Goal: Information Seeking & Learning: Learn about a topic

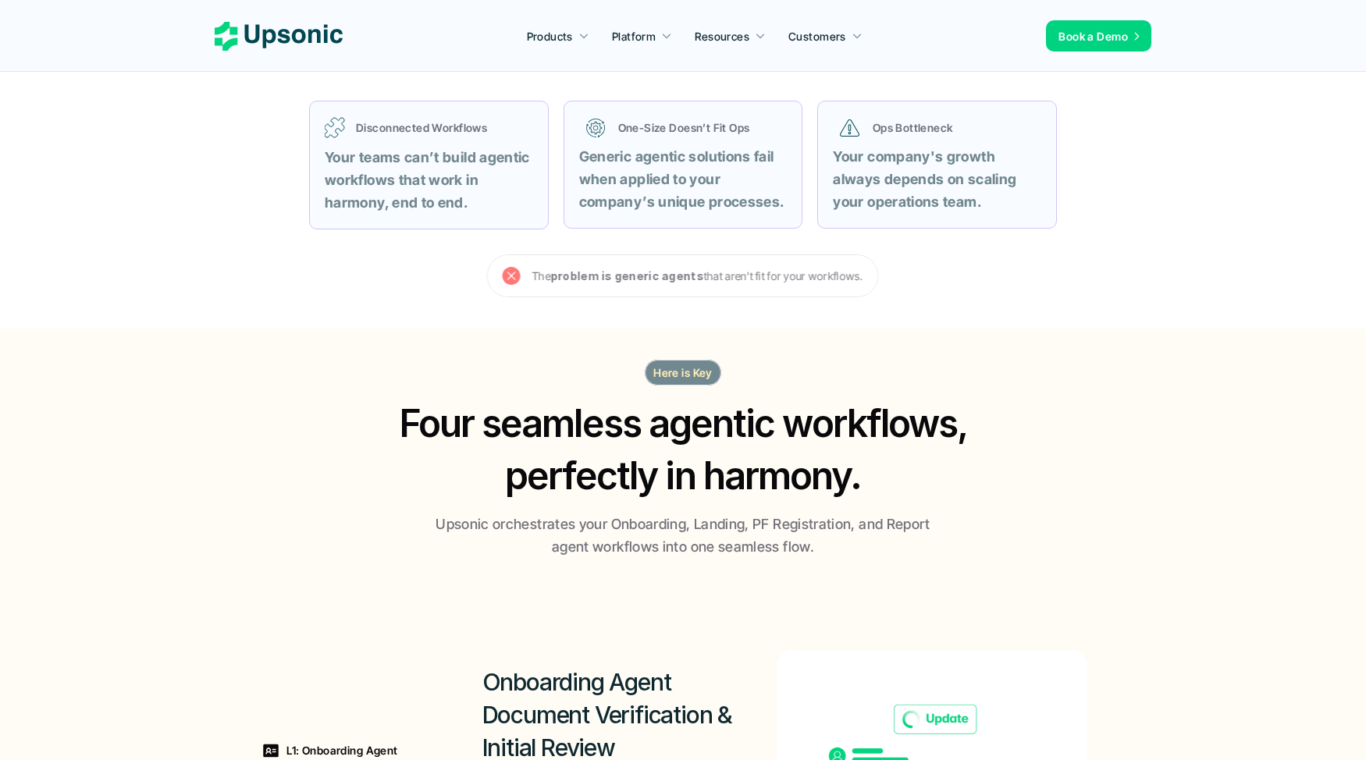
scroll to position [666, 0]
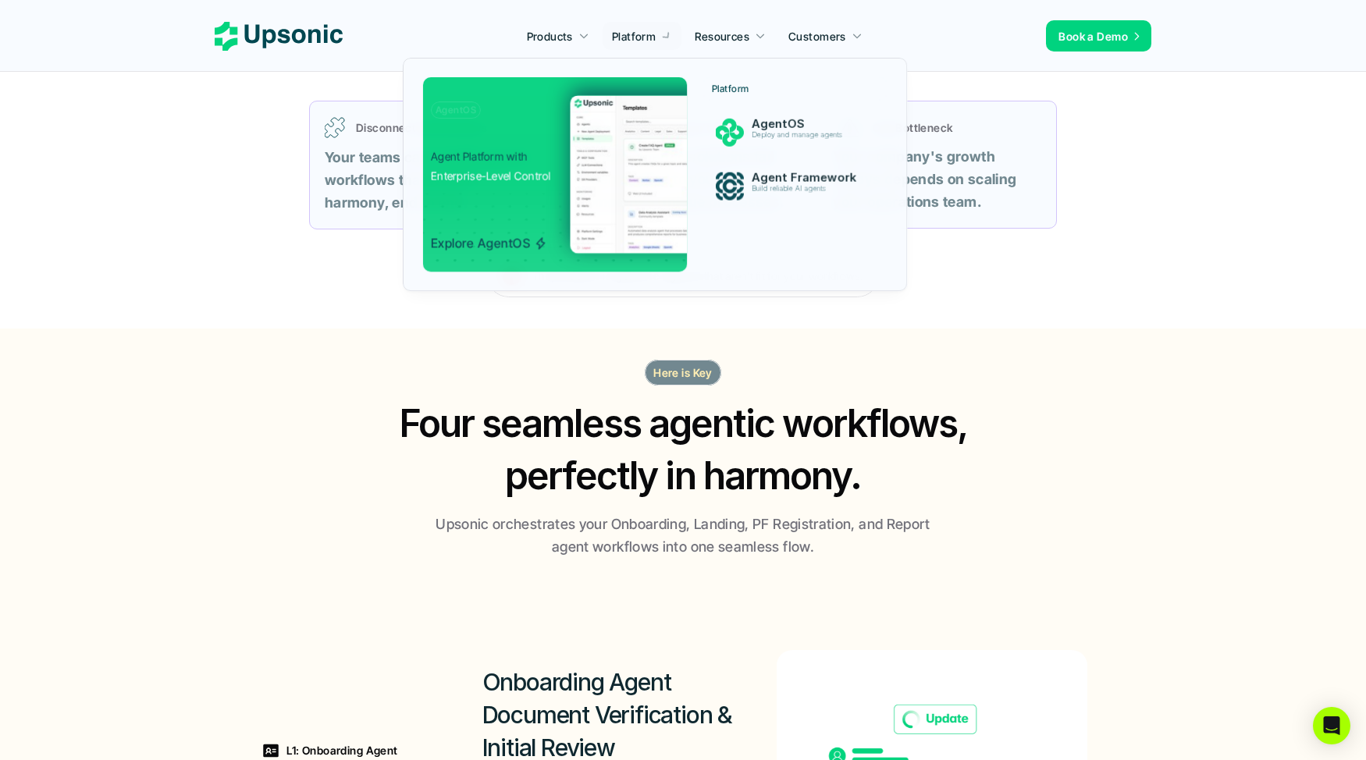
click at [623, 45] on div at bounding box center [656, 157] width 506 height 270
click at [633, 31] on div at bounding box center [656, 157] width 506 height 270
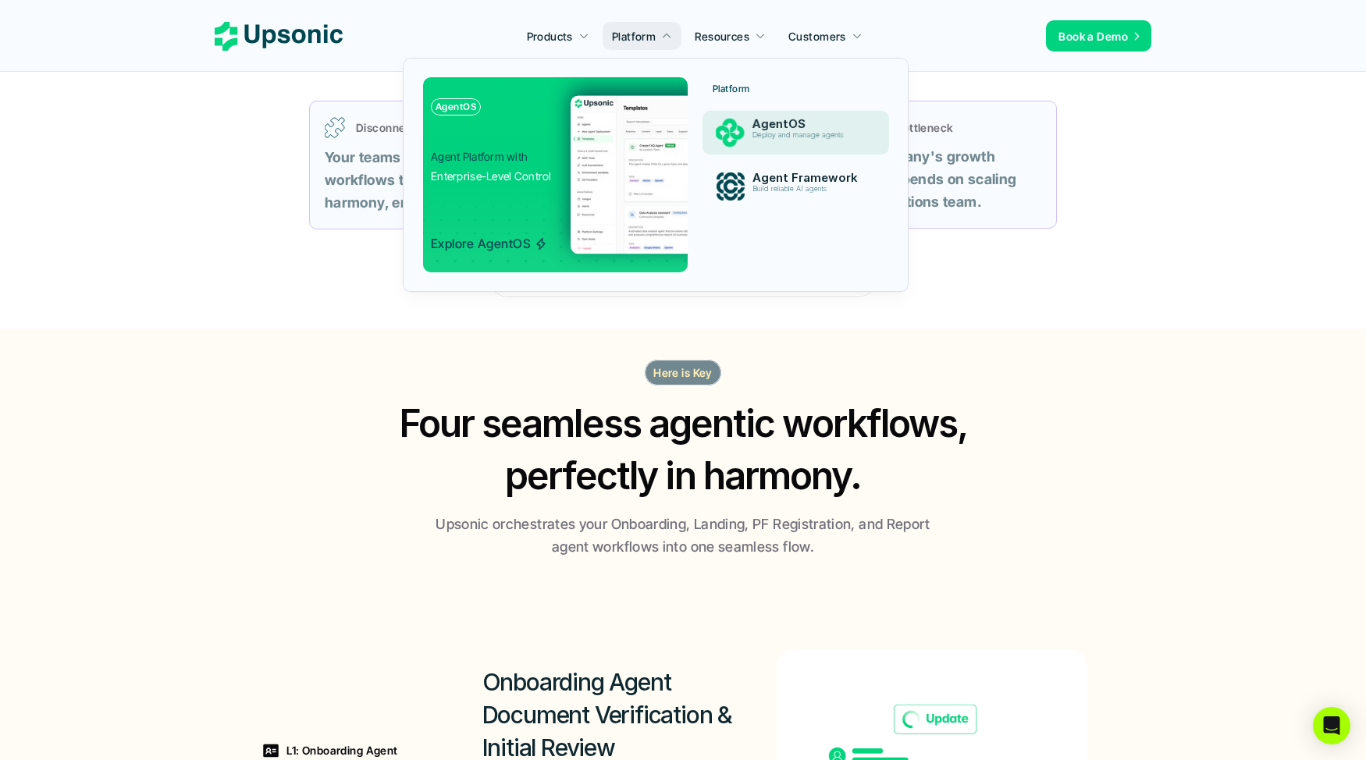
click at [745, 125] on div "AgentOS Deploy and manage agents" at bounding box center [810, 132] width 132 height 37
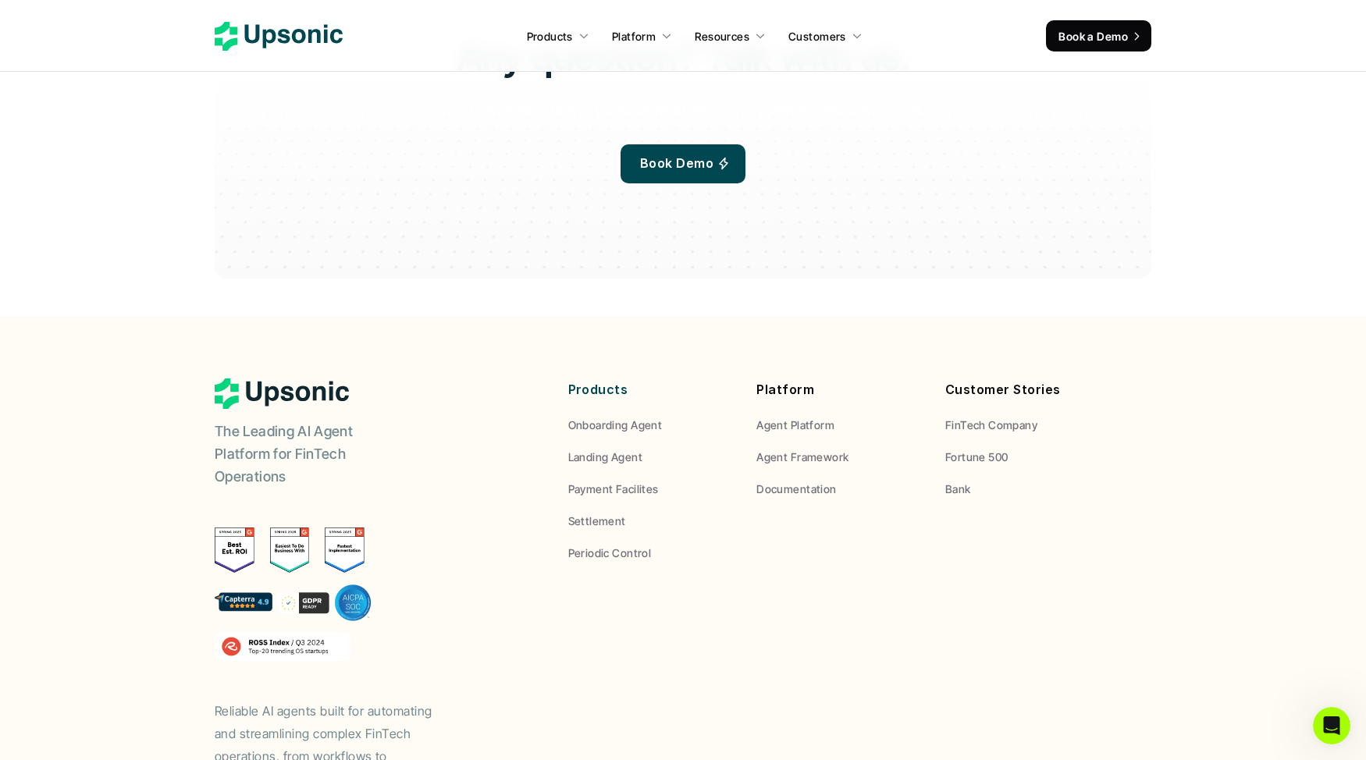
scroll to position [4593, 0]
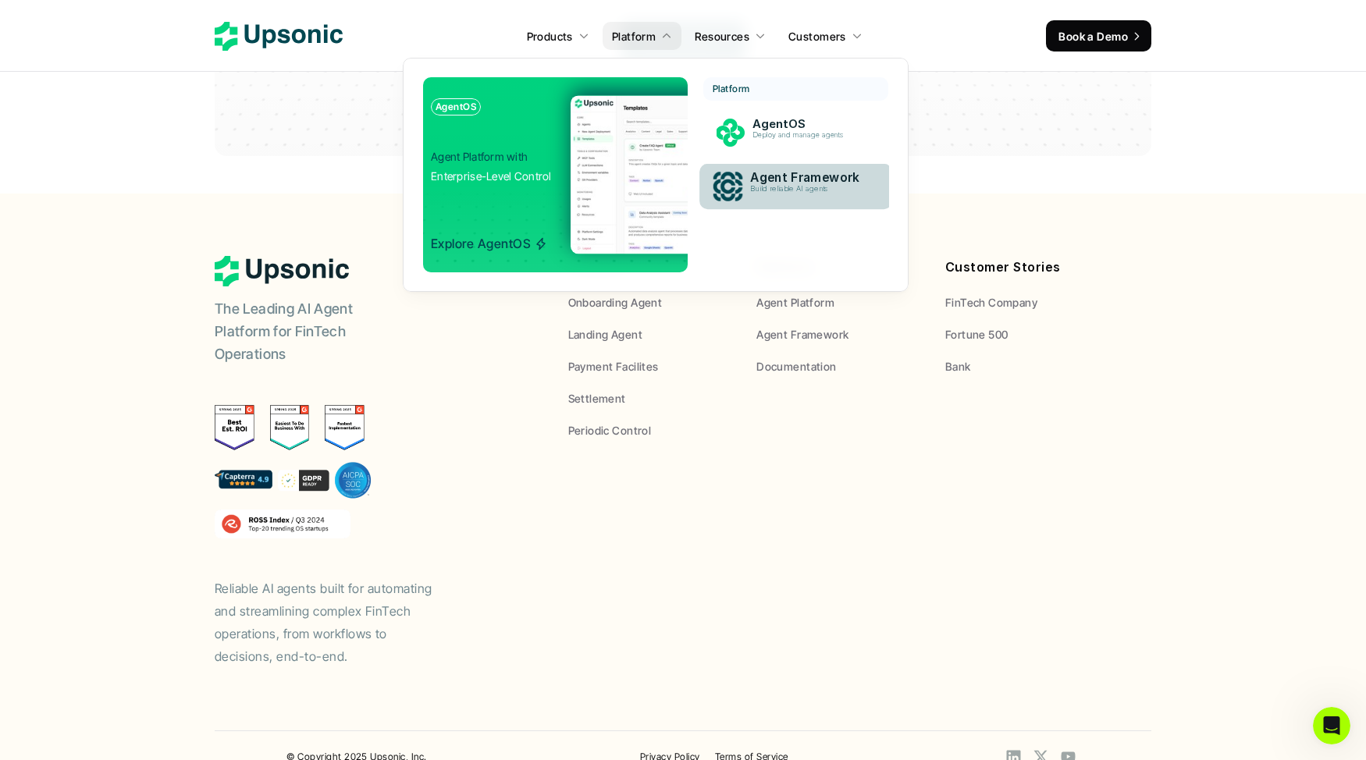
click at [789, 180] on p "Agent Framework" at bounding box center [811, 178] width 120 height 15
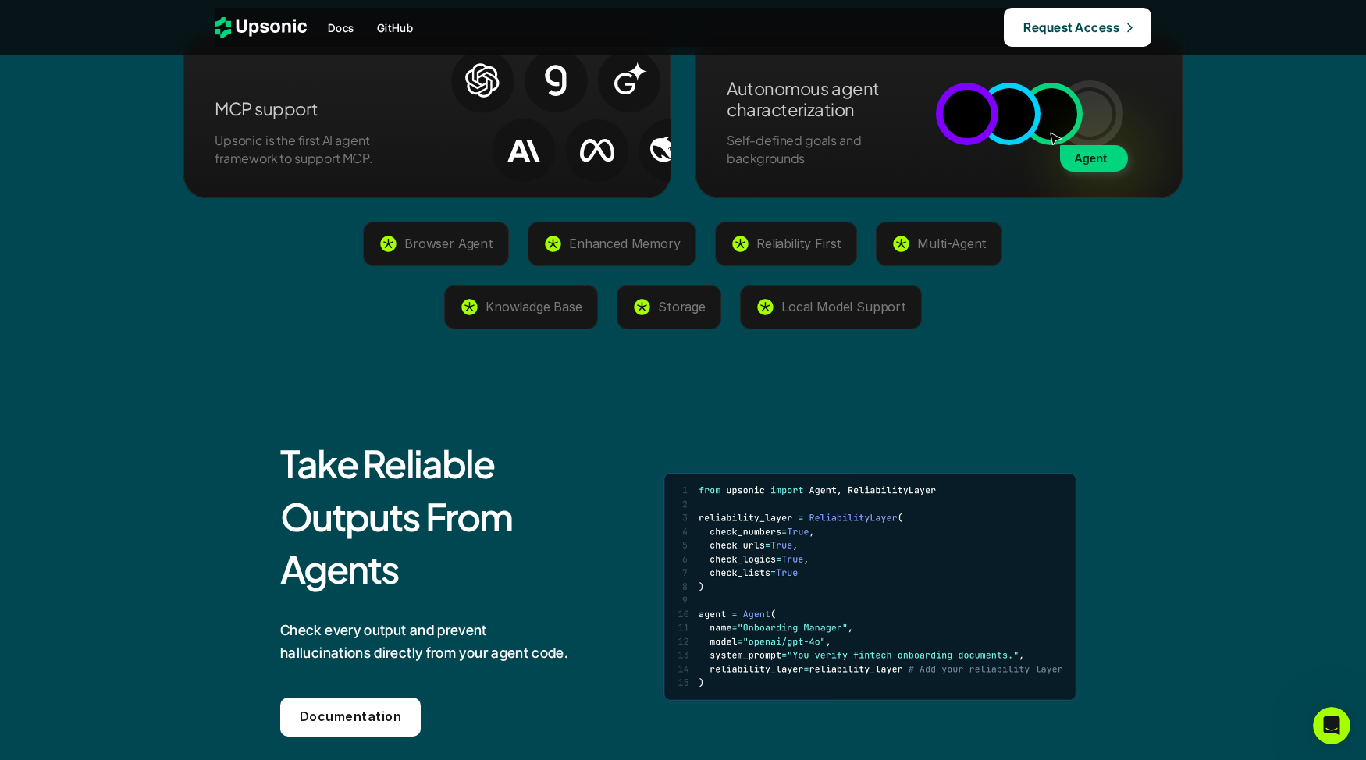
scroll to position [3164, 0]
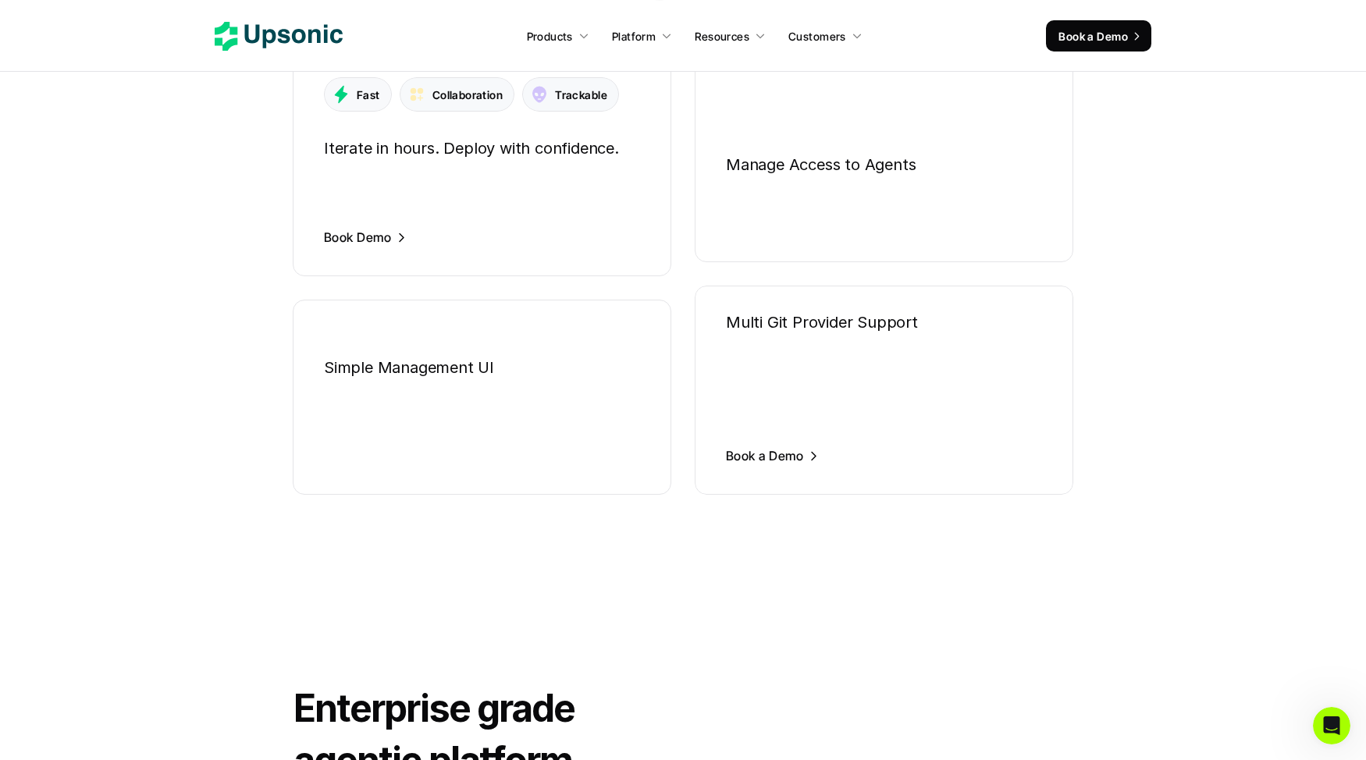
scroll to position [4591, 0]
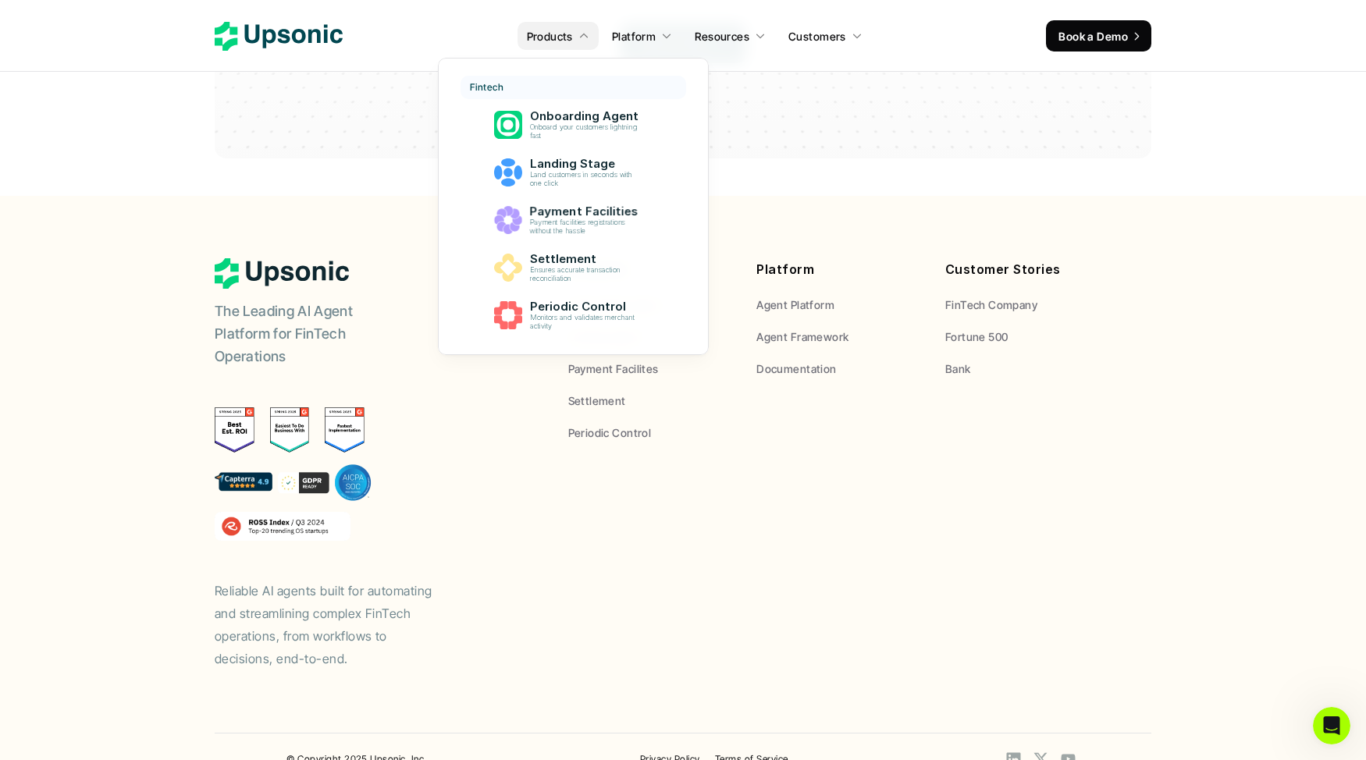
click at [575, 198] on div "Fintech Onboarding Agent Onboard your customers lightning fast Landing Stage La…" at bounding box center [574, 207] width 226 height 262
click at [574, 210] on p "Payment Facilities" at bounding box center [587, 212] width 119 height 15
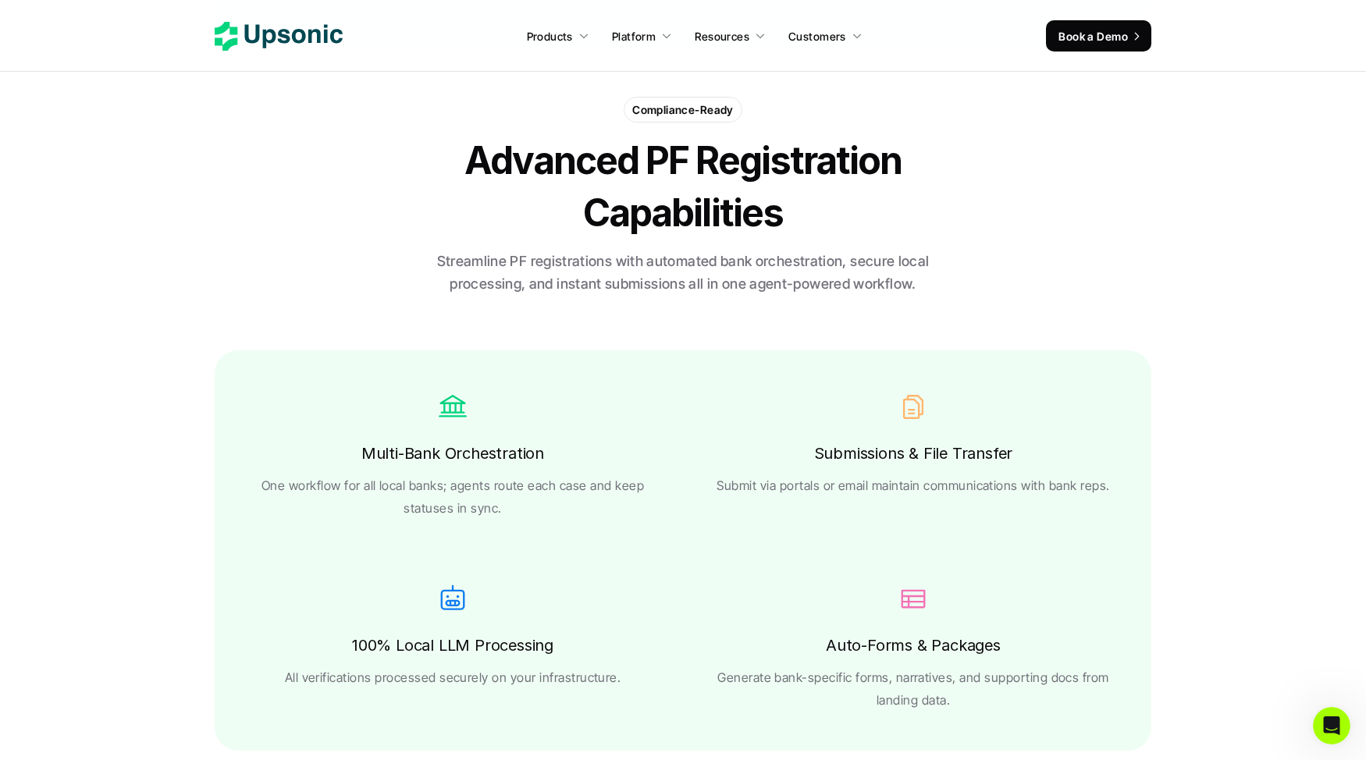
scroll to position [2751, 0]
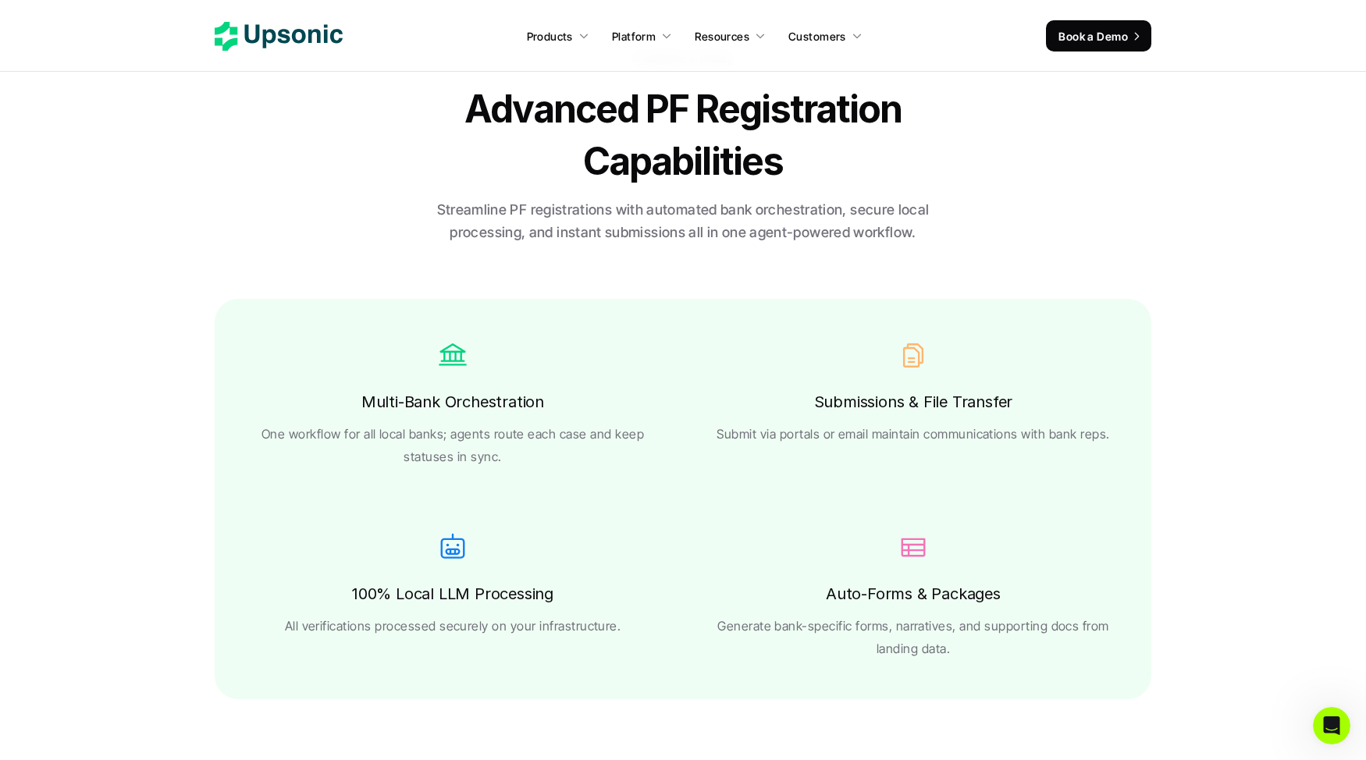
click at [432, 393] on h6 "Multi-Bank Orchestration" at bounding box center [452, 402] width 183 height 27
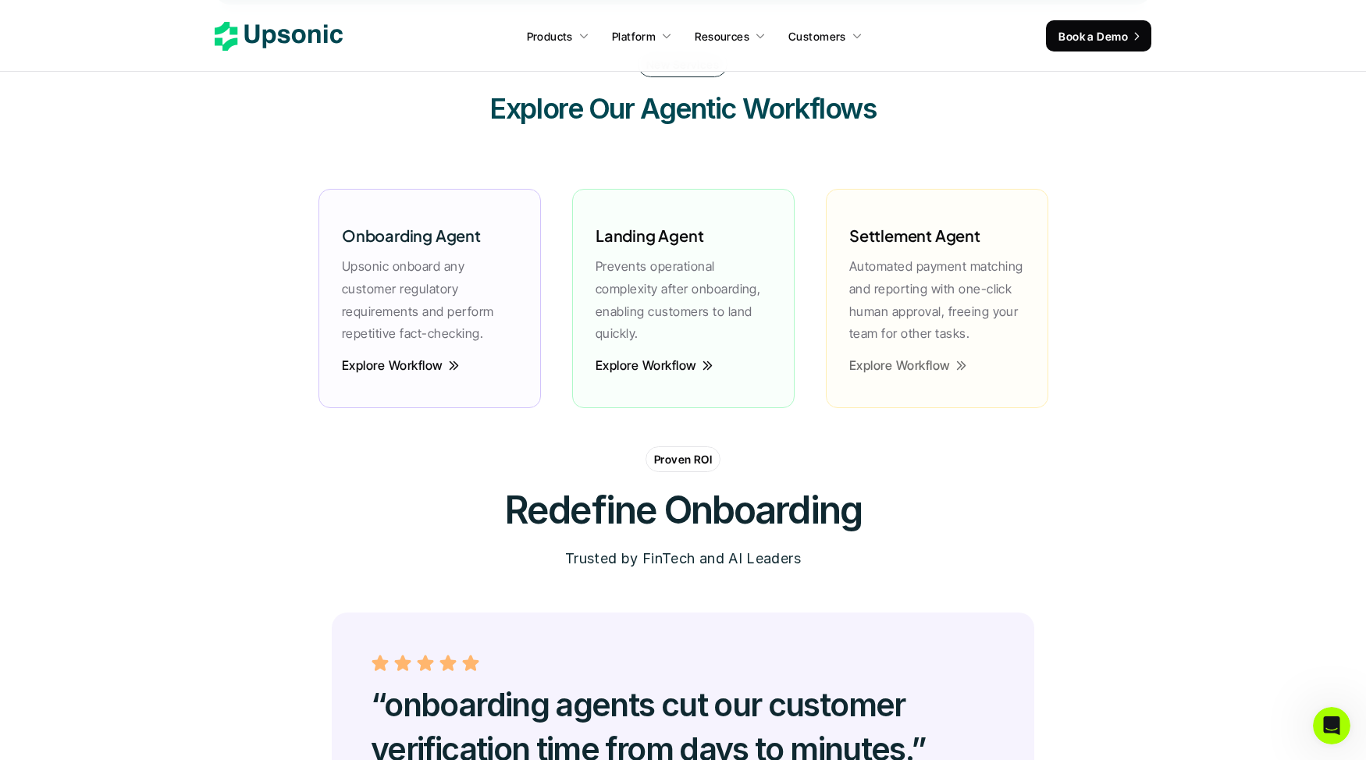
scroll to position [3827, 0]
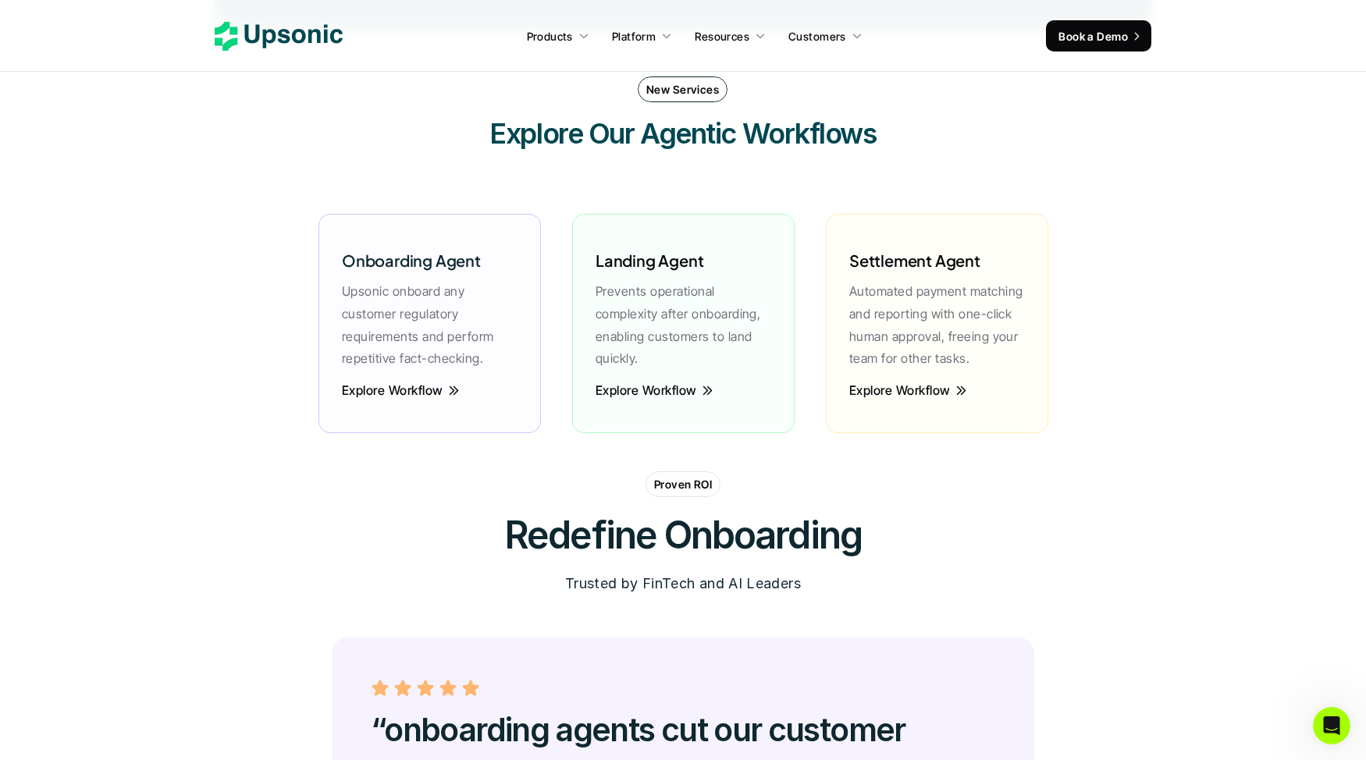
click at [910, 312] on p "Automated payment matching and reporting with one-click human approval, freeing…" at bounding box center [937, 325] width 176 height 90
click at [913, 393] on p "Explore Workflow" at bounding box center [899, 392] width 101 height 4
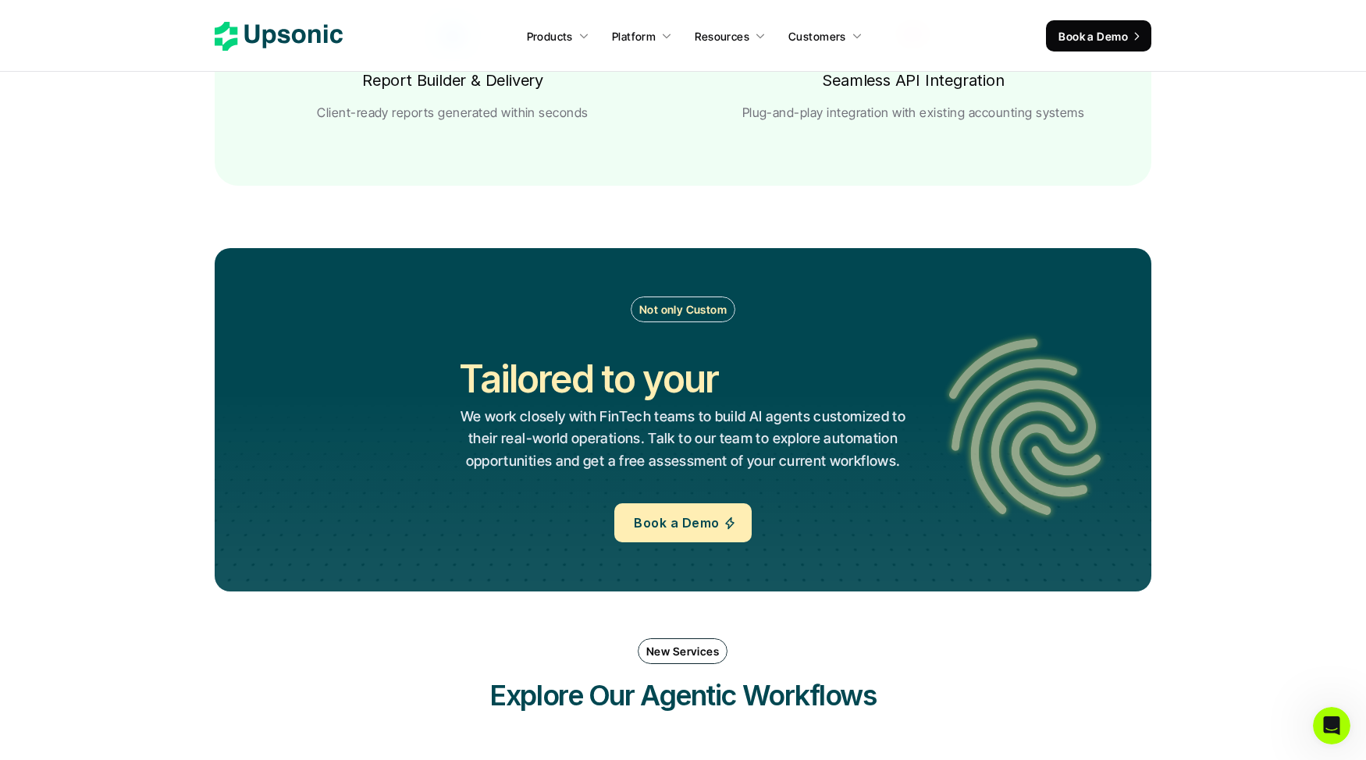
scroll to position [3662, 0]
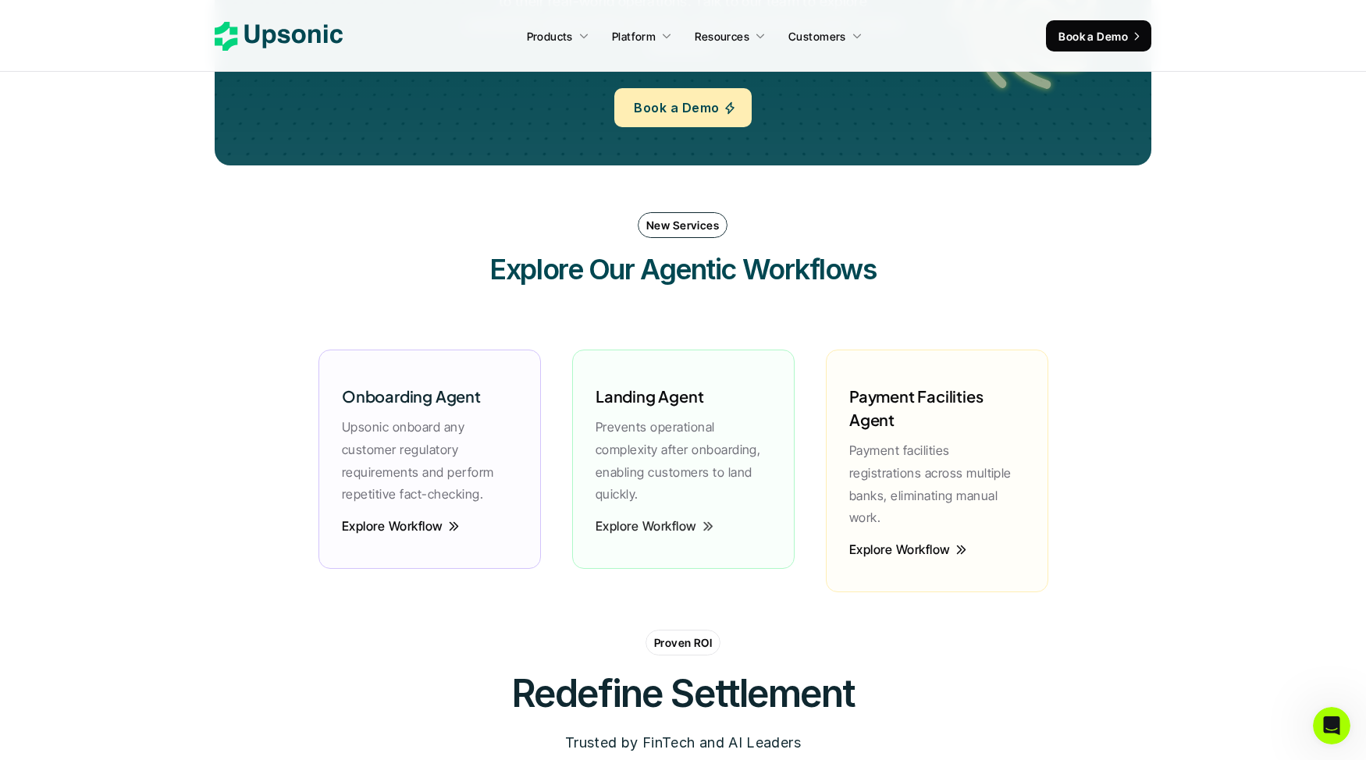
click at [672, 518] on div "Landing Agent Prevents operational complexity after onboarding, enabling custom…" at bounding box center [683, 459] width 223 height 219
click at [672, 528] on p "Explore Workflow" at bounding box center [646, 527] width 101 height 4
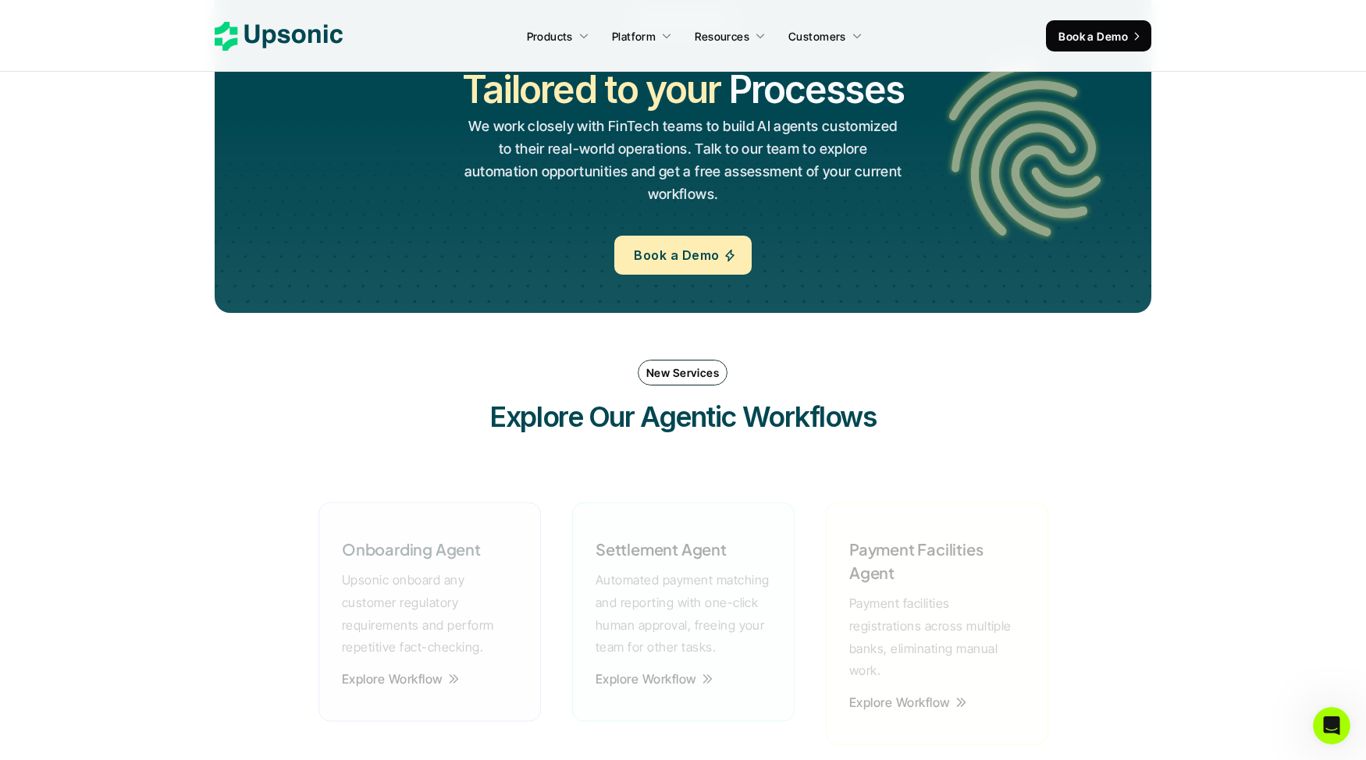
scroll to position [3809, 0]
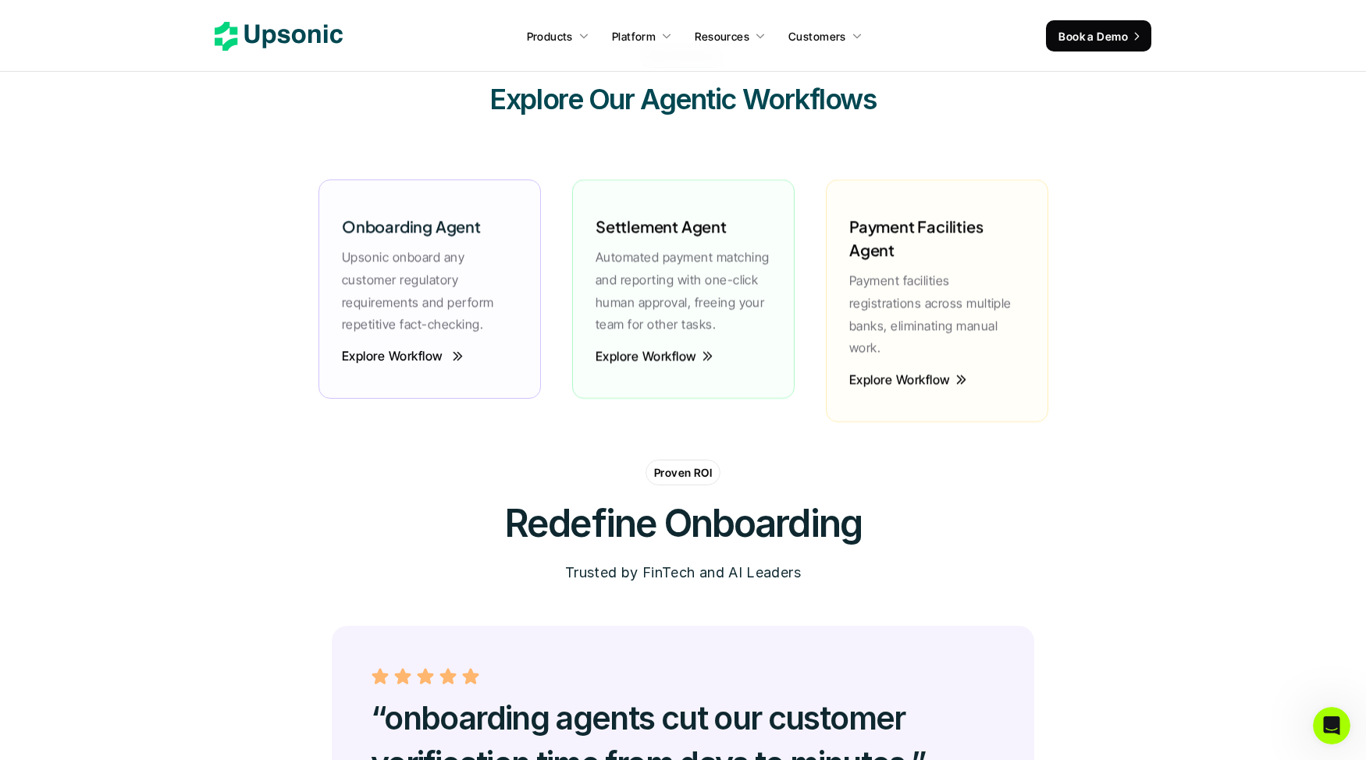
click at [425, 358] on p "Explore Workflow" at bounding box center [392, 356] width 101 height 4
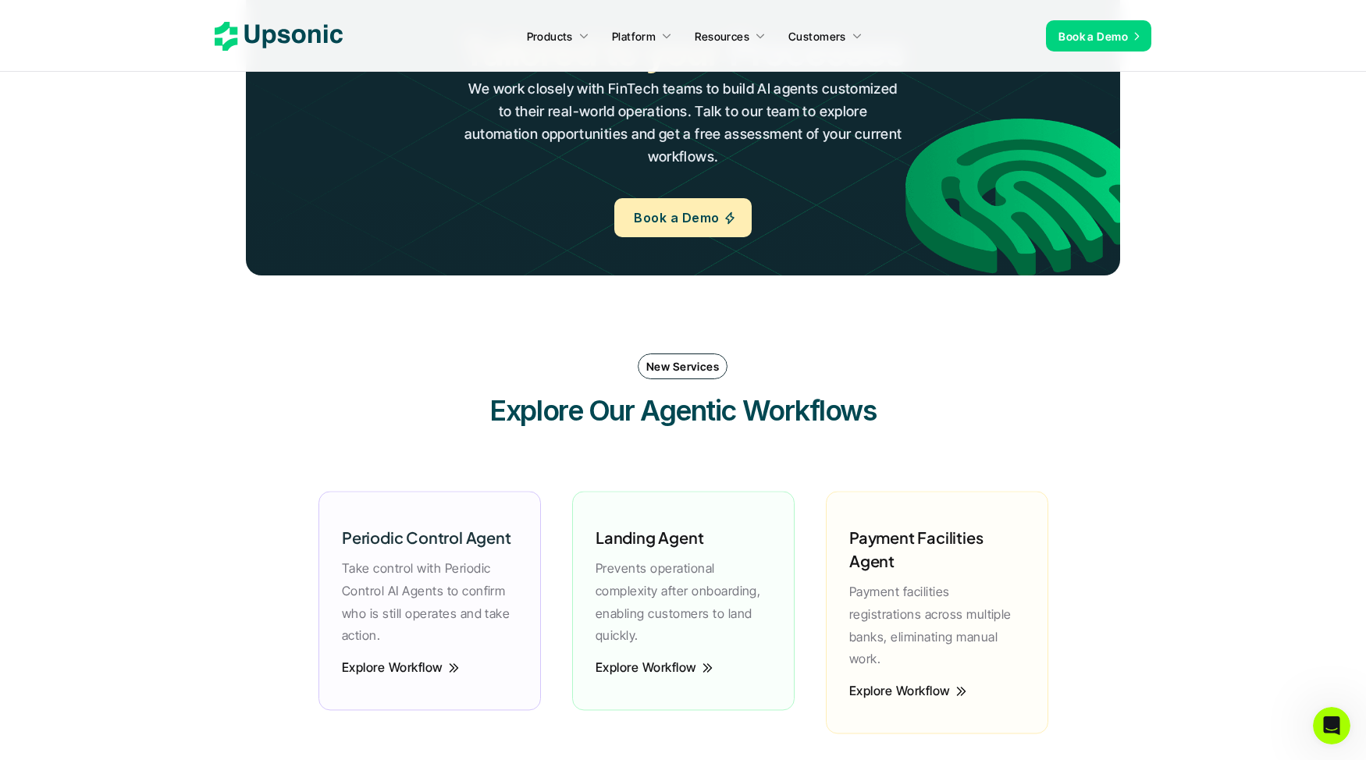
scroll to position [3643, 0]
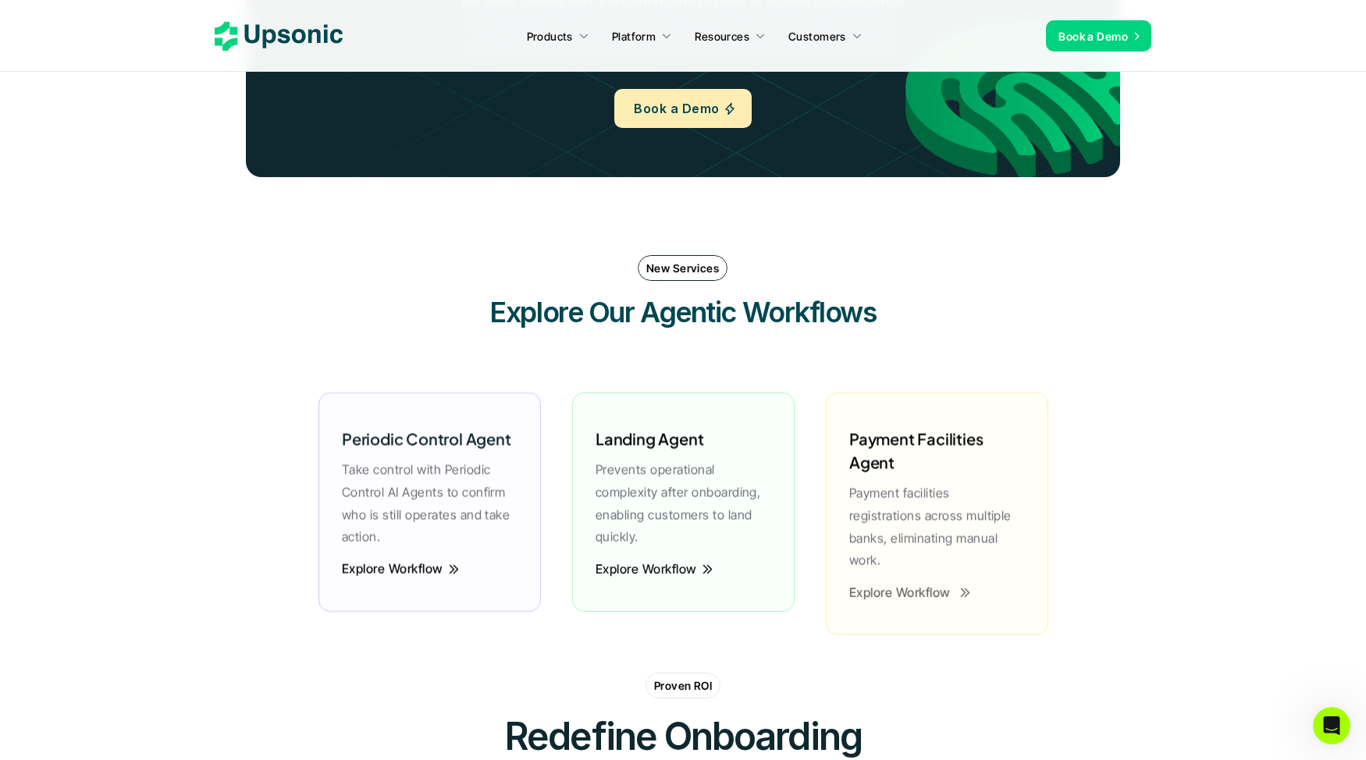
click at [885, 591] on p "Explore Workflow" at bounding box center [899, 593] width 101 height 4
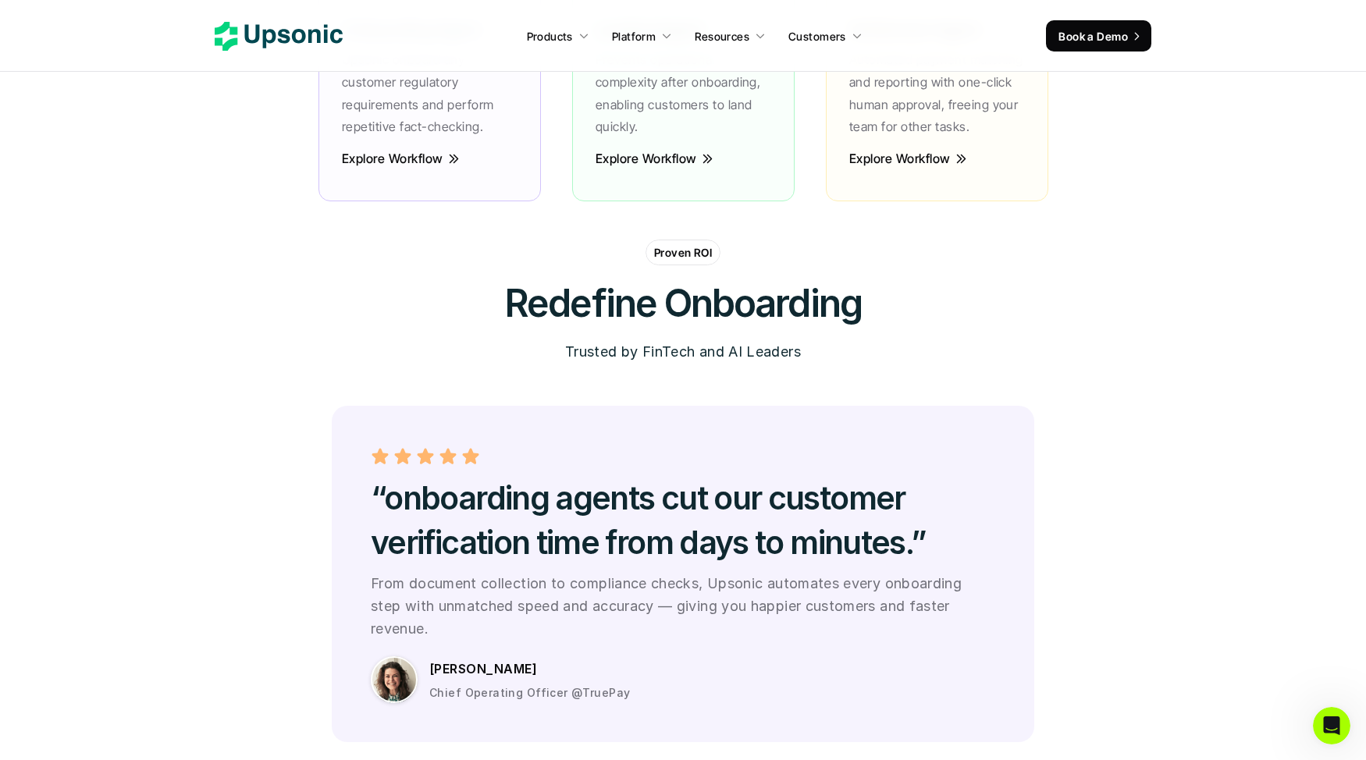
scroll to position [4273, 0]
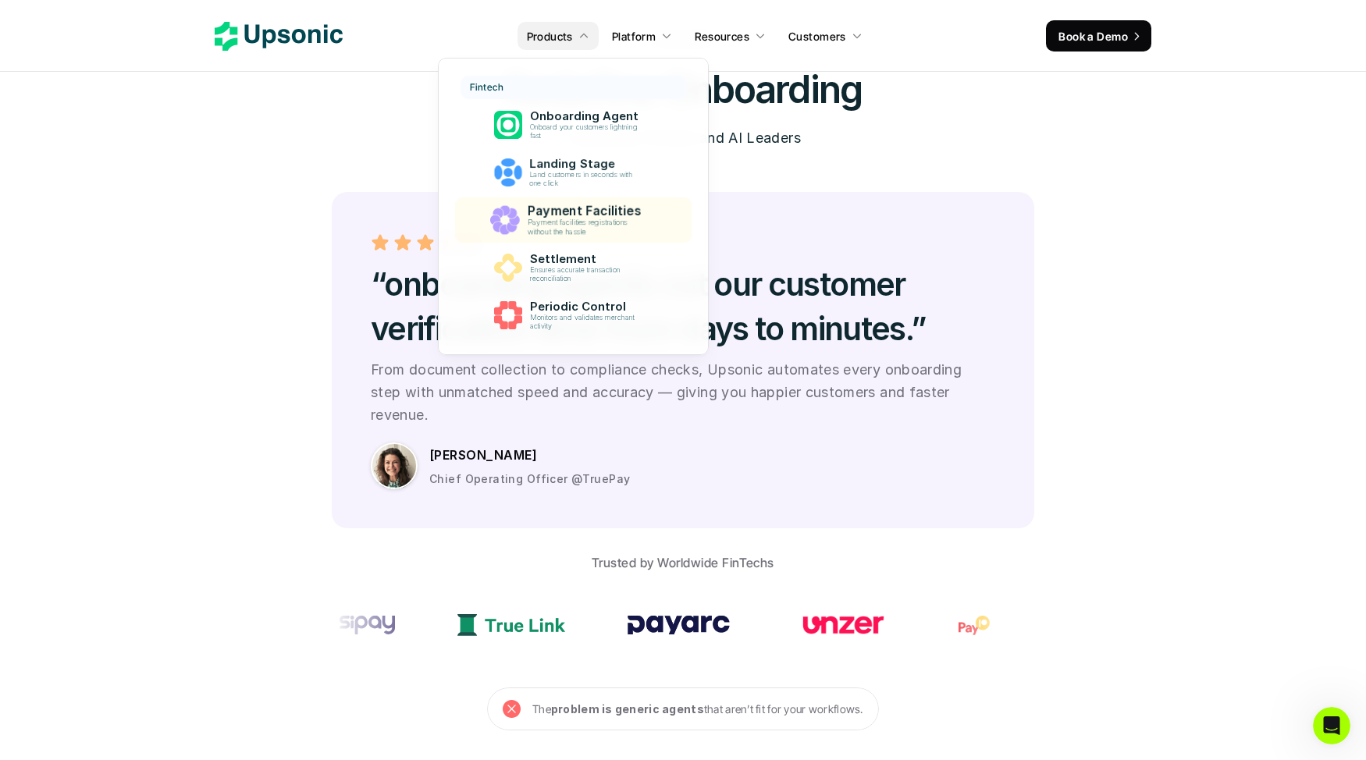
click at [559, 219] on p "Payment facilities registrations without the hassle" at bounding box center [586, 228] width 119 height 18
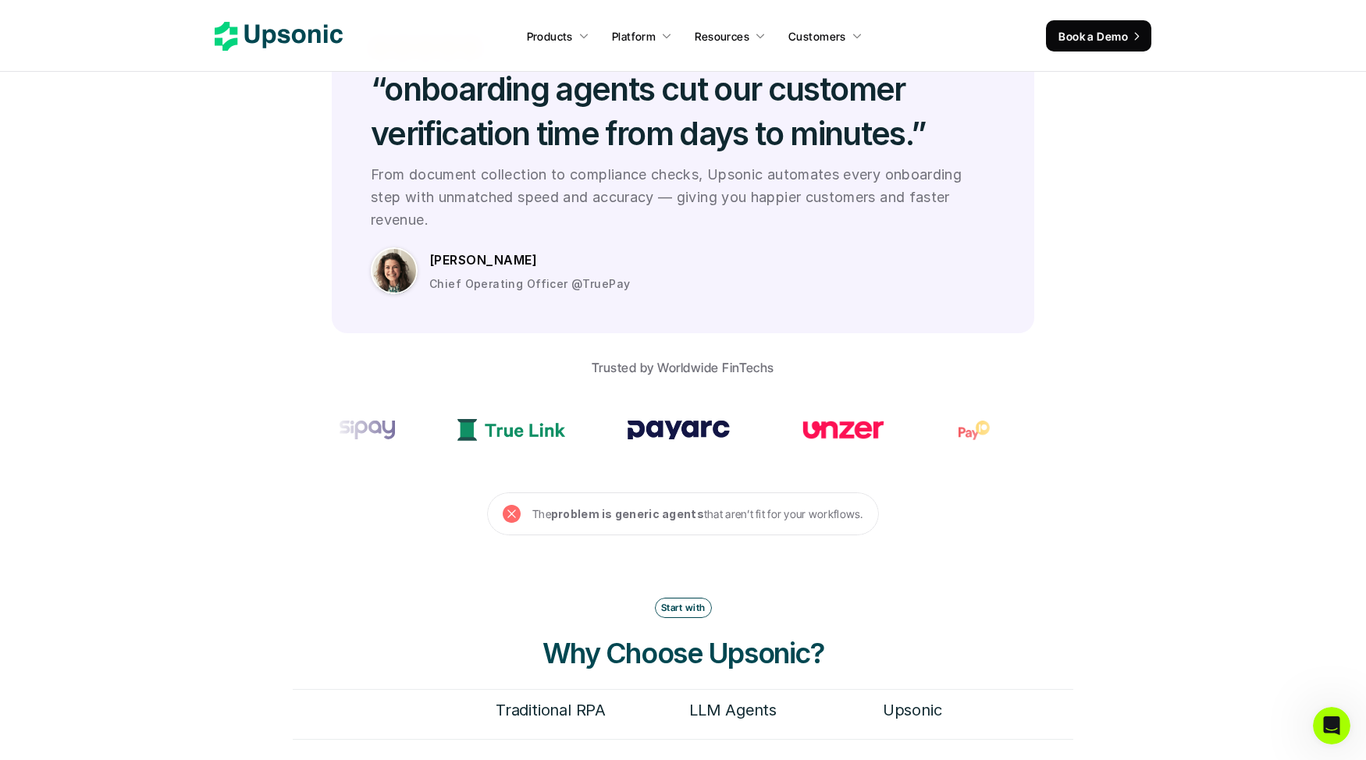
scroll to position [4449, 0]
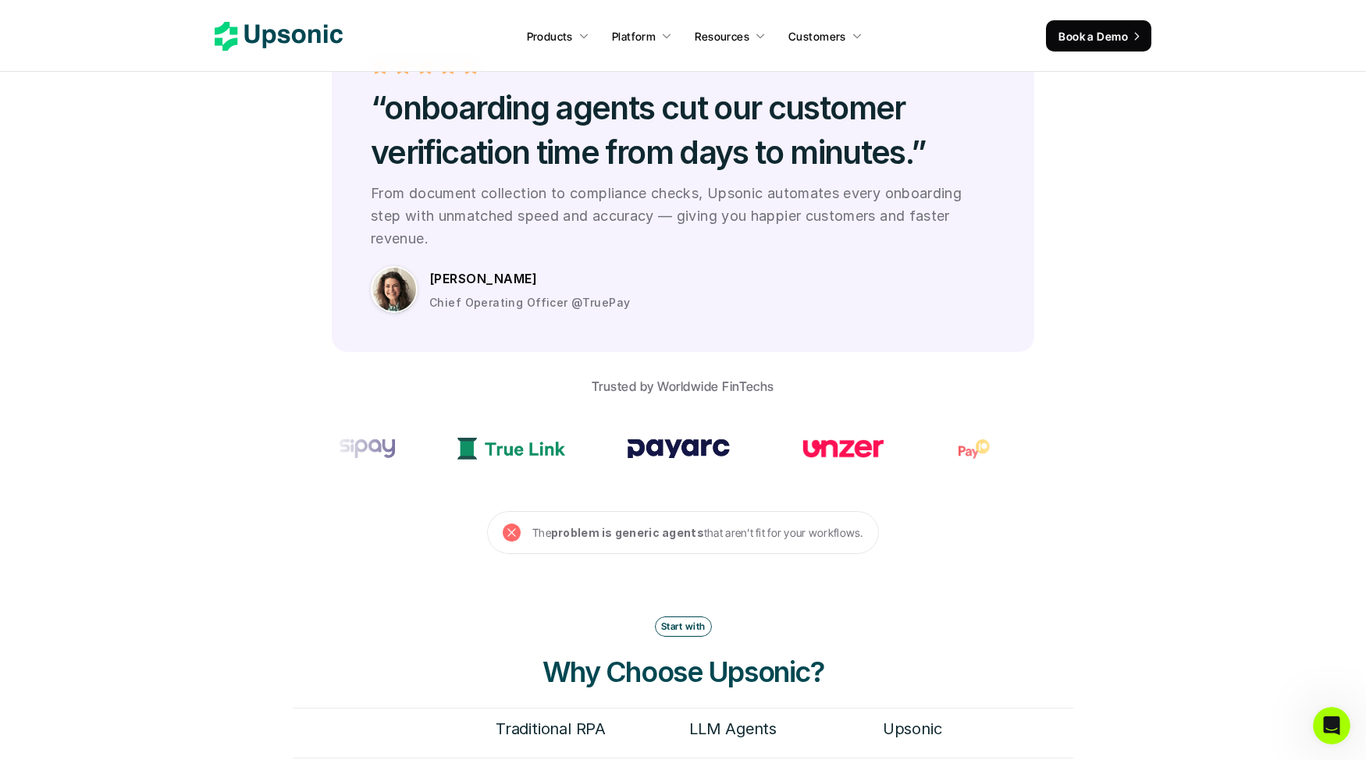
click at [262, 16] on nav "Products Platform Resources Customers Book a Demo" at bounding box center [683, 36] width 1366 height 72
click at [266, 28] on icon at bounding box center [279, 36] width 128 height 29
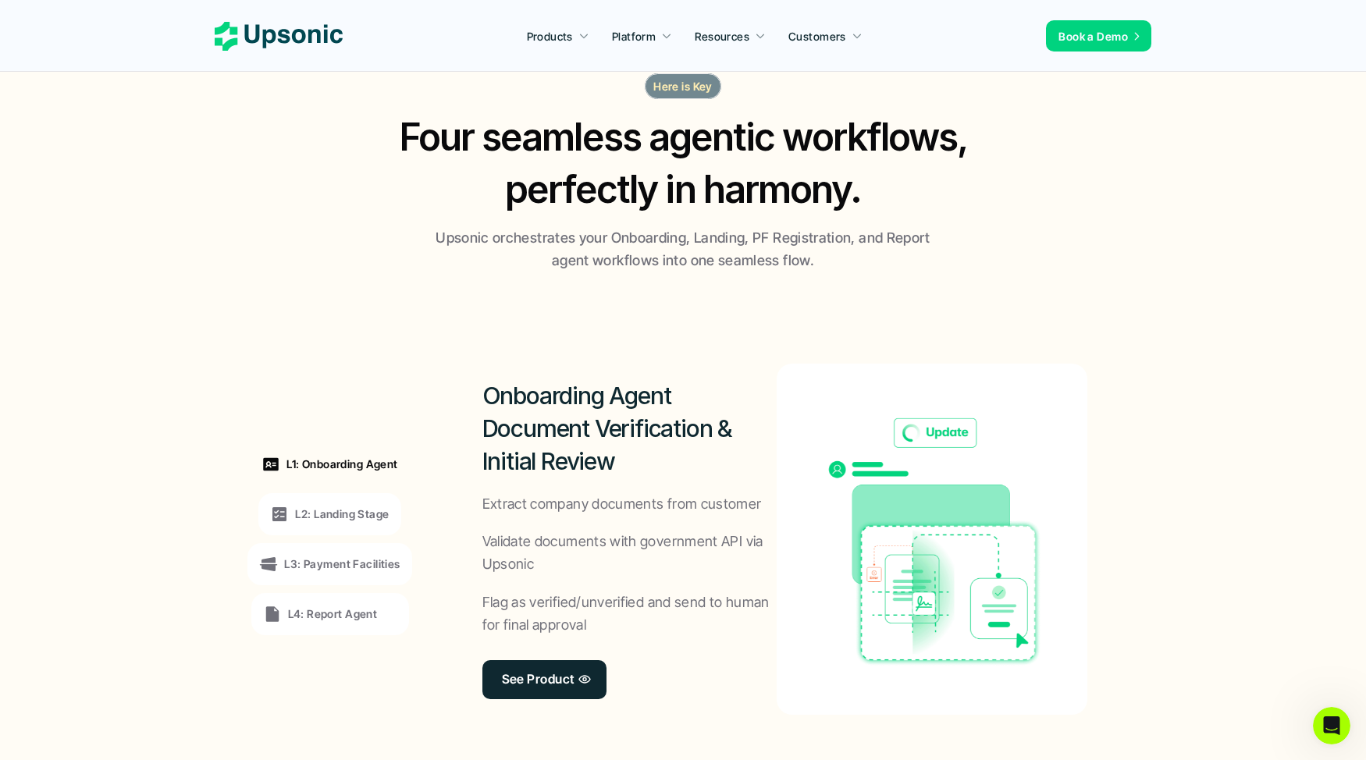
scroll to position [1137, 0]
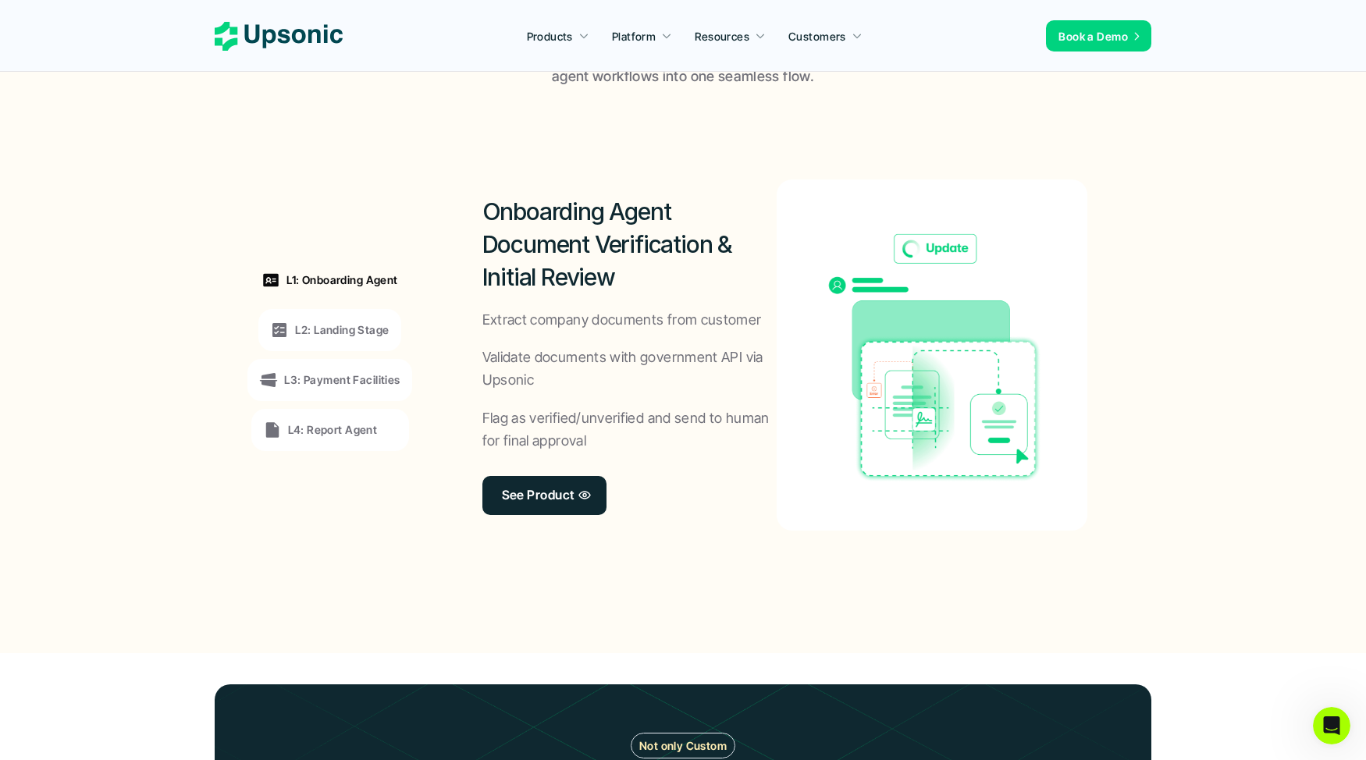
click at [357, 326] on p "L2: Landing Stage" at bounding box center [342, 330] width 94 height 16
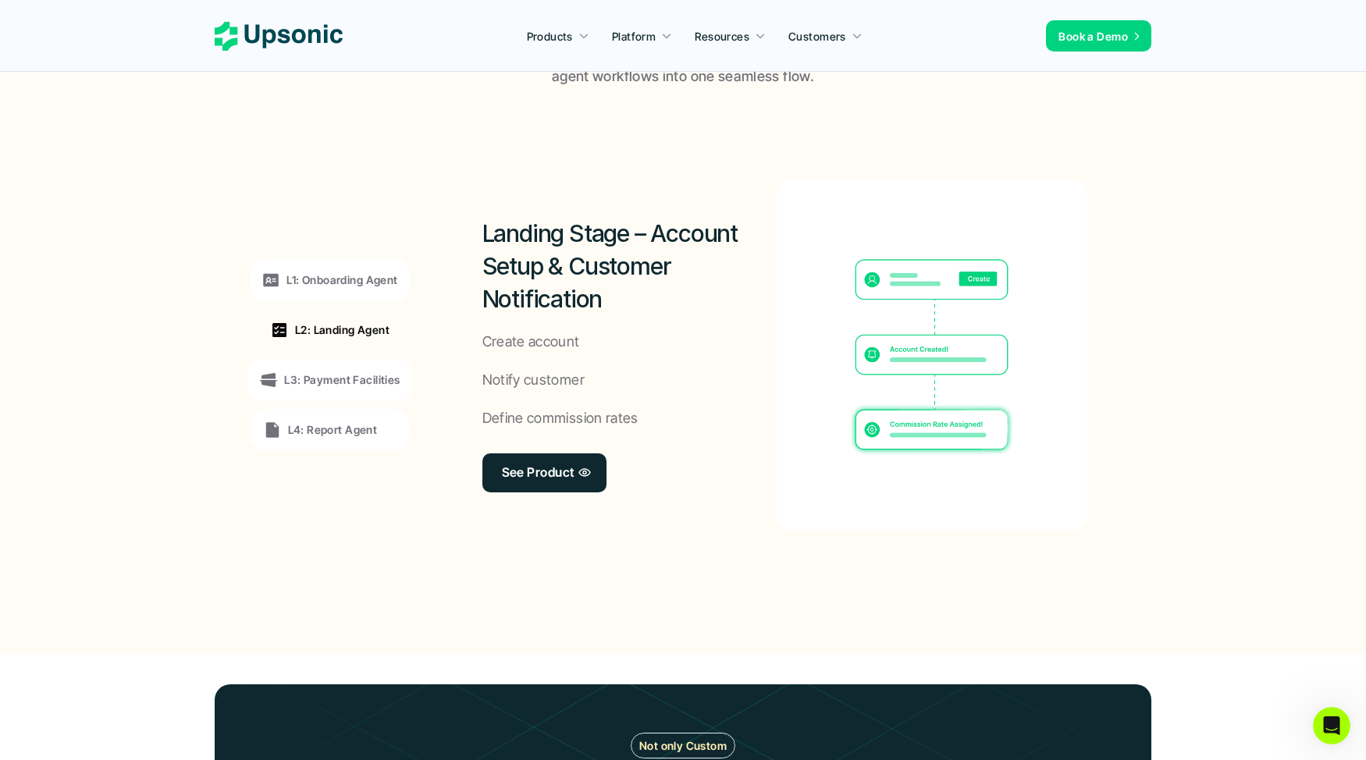
click at [354, 378] on p "L3: Payment Facilities" at bounding box center [342, 380] width 116 height 16
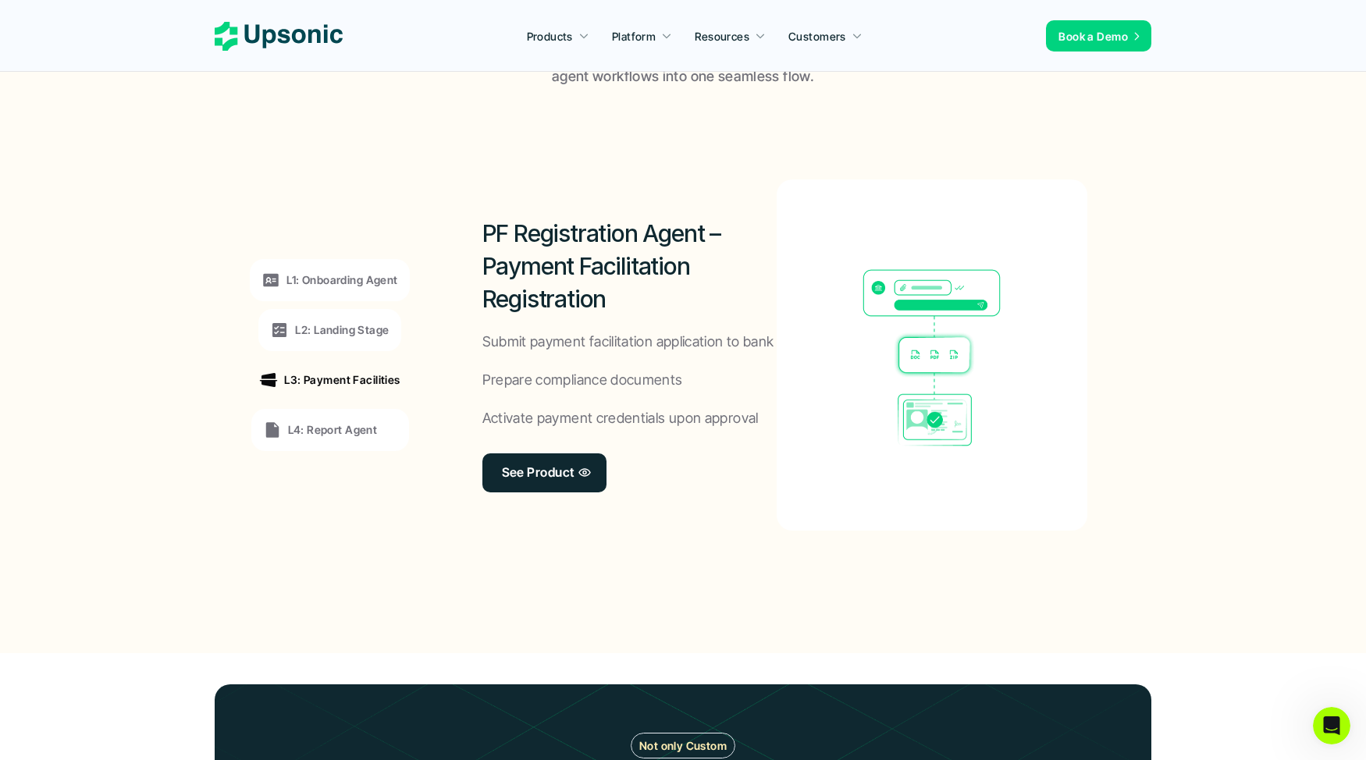
click at [350, 427] on p "L4: Report Agent" at bounding box center [333, 430] width 90 height 16
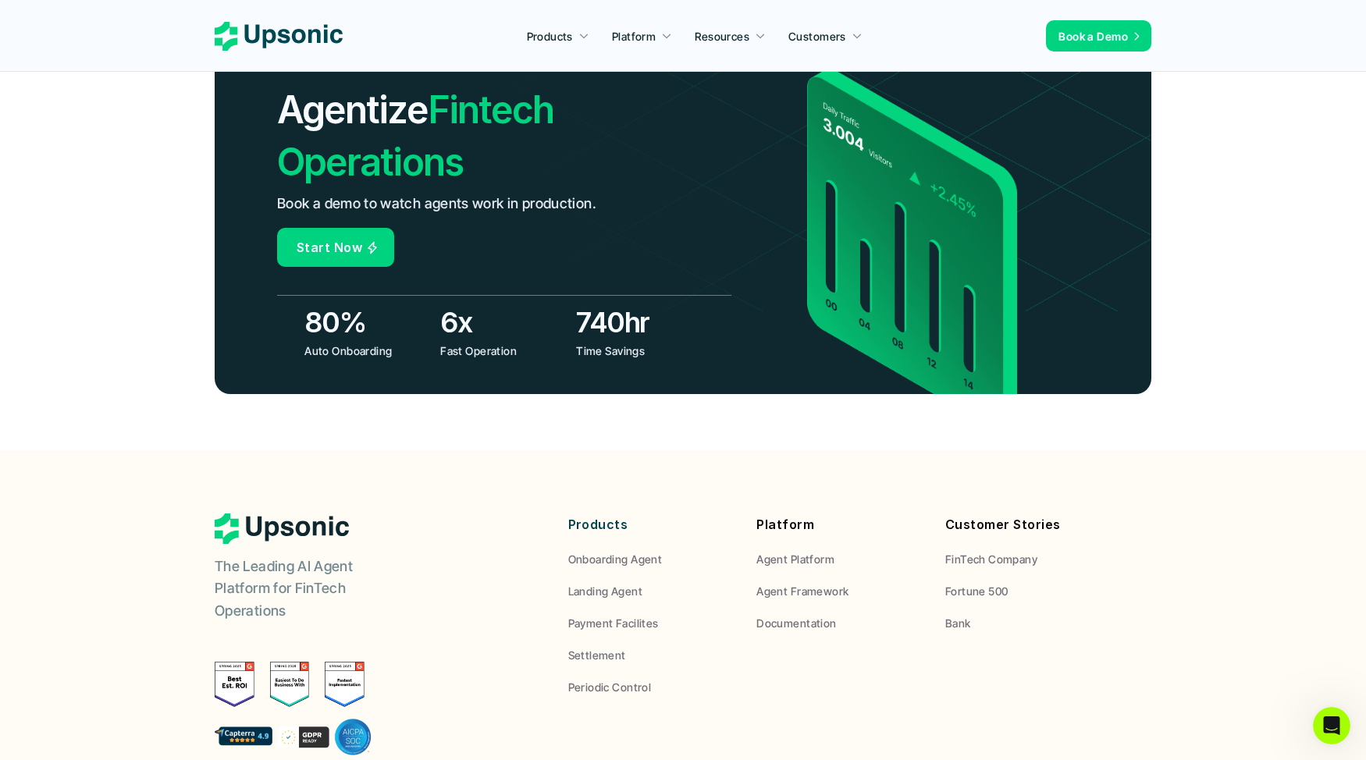
scroll to position [5750, 0]
